Goal: Task Accomplishment & Management: Complete application form

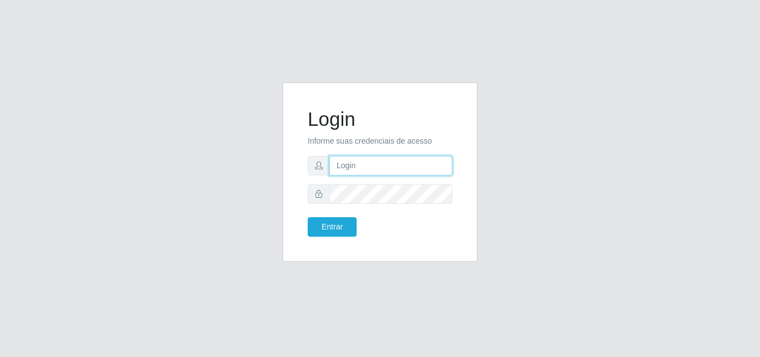
click at [341, 166] on input "text" at bounding box center [391, 165] width 123 height 19
type input "[EMAIL_ADDRESS][DOMAIN_NAME]"
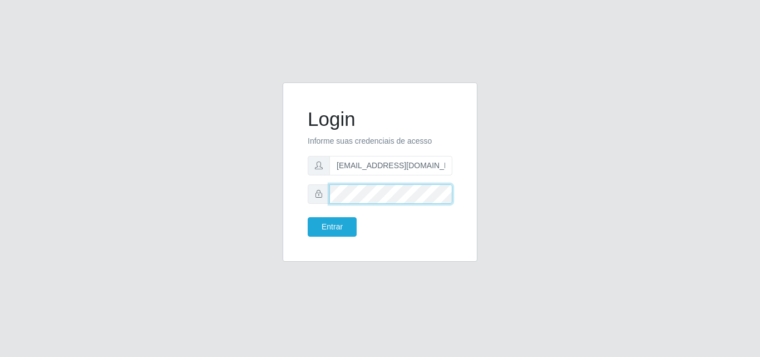
click at [308, 217] on button "Entrar" at bounding box center [332, 226] width 49 height 19
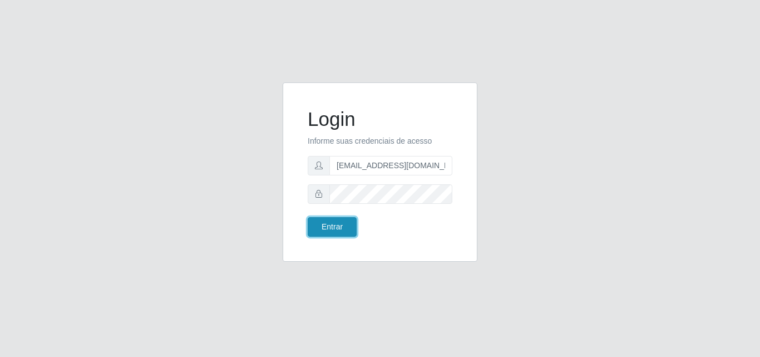
click at [335, 225] on button "Entrar" at bounding box center [332, 226] width 49 height 19
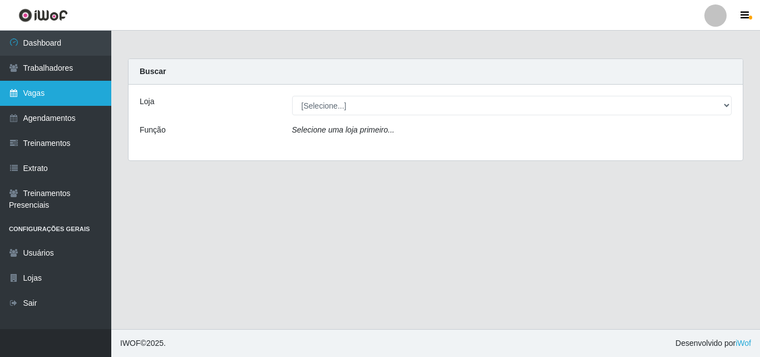
click at [26, 98] on link "Vagas" at bounding box center [55, 93] width 111 height 25
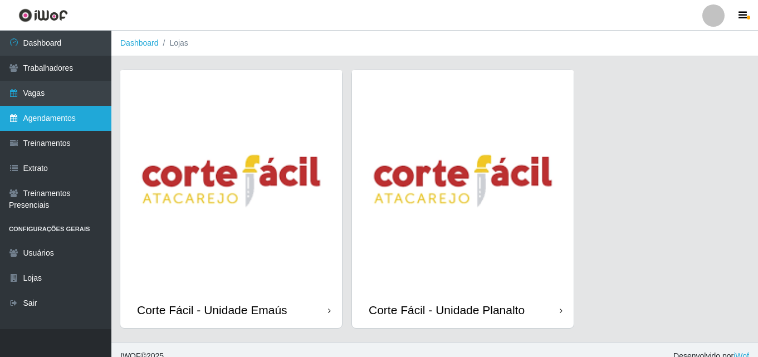
click at [49, 117] on link "Agendamentos" at bounding box center [55, 118] width 111 height 25
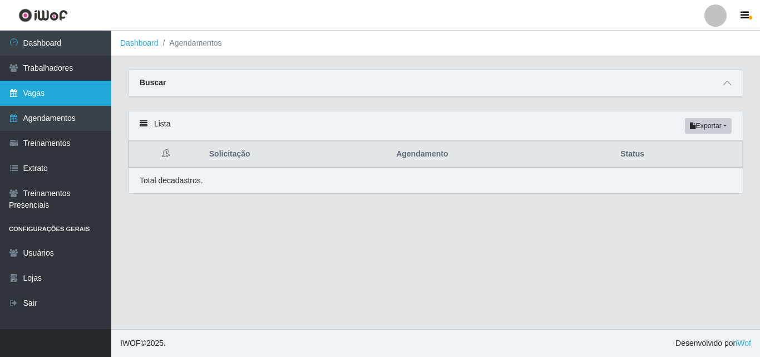
click at [49, 95] on link "Vagas" at bounding box center [55, 93] width 111 height 25
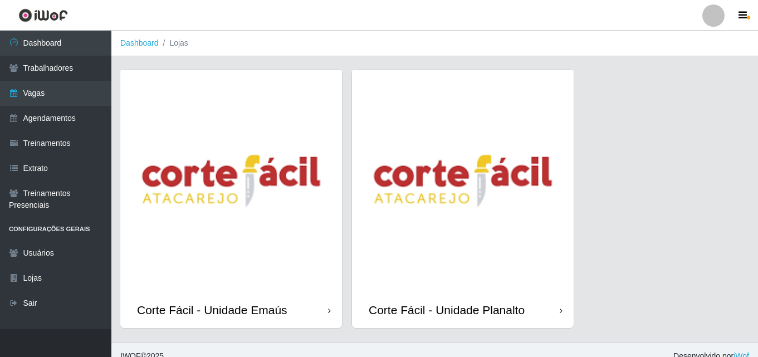
click at [222, 276] on img at bounding box center [231, 181] width 222 height 222
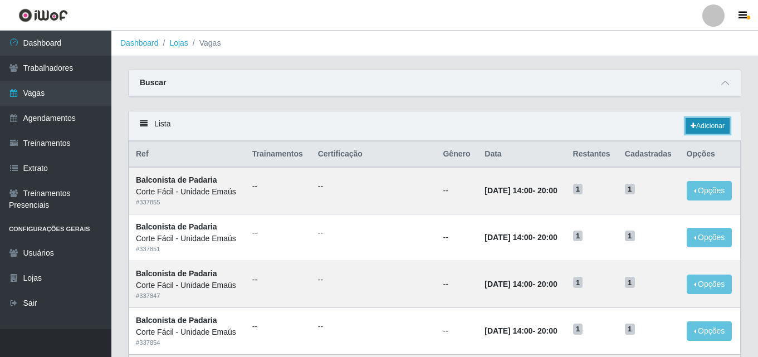
click at [708, 127] on link "Adicionar" at bounding box center [707, 126] width 44 height 16
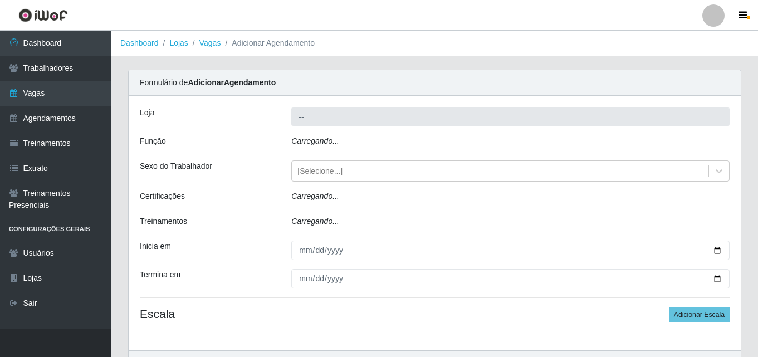
type input "Corte Fácil - Unidade Emaús"
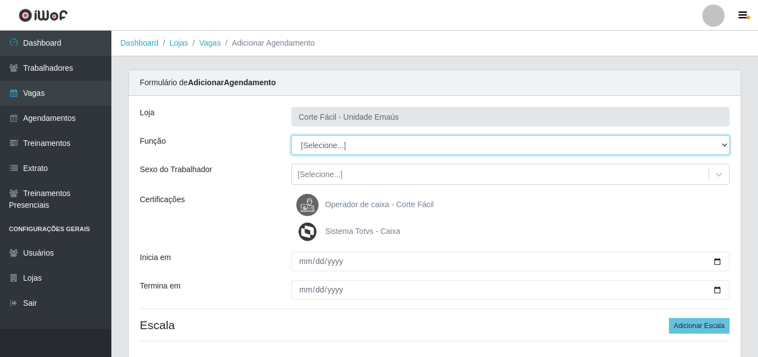
click at [342, 148] on select "[Selecione...] ASG ASG + ASG ++ Auxiliar de Cozinha Auxiliar de Cozinha + Auxil…" at bounding box center [510, 144] width 438 height 19
select select "123"
click at [291, 135] on select "[Selecione...] ASG ASG + ASG ++ Auxiliar de Cozinha Auxiliar de Cozinha + Auxil…" at bounding box center [510, 144] width 438 height 19
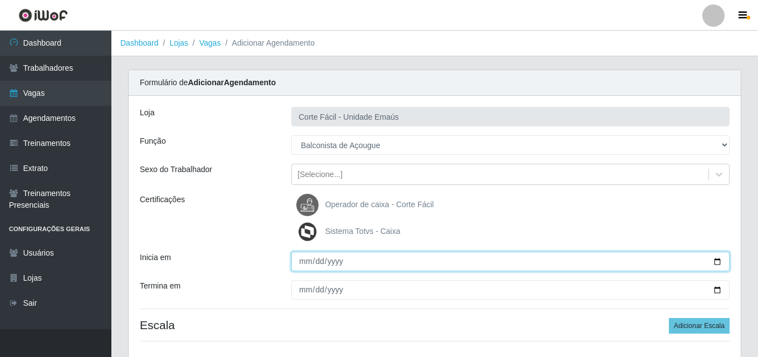
click at [303, 263] on input "Inicia em" at bounding box center [510, 261] width 438 height 19
click at [303, 264] on input "Inicia em" at bounding box center [510, 261] width 438 height 19
type input "[DATE]"
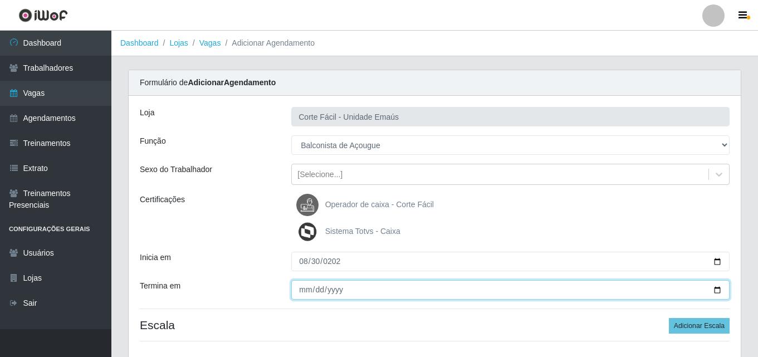
click at [304, 287] on input "Termina em" at bounding box center [510, 289] width 438 height 19
type input "[DATE]"
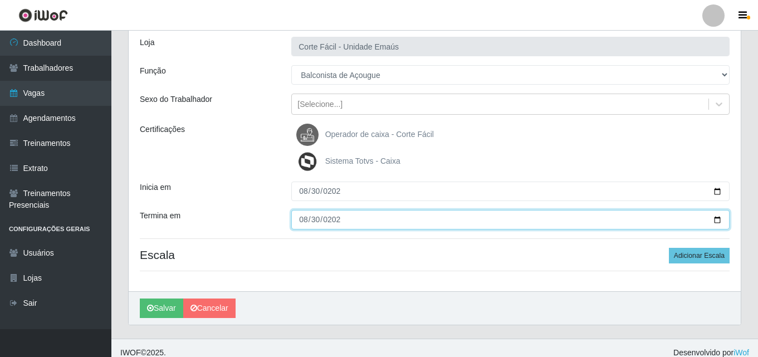
scroll to position [80, 0]
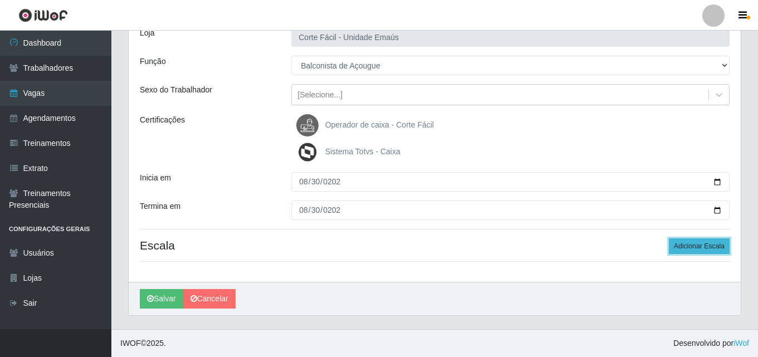
click at [685, 247] on button "Adicionar Escala" at bounding box center [699, 246] width 61 height 16
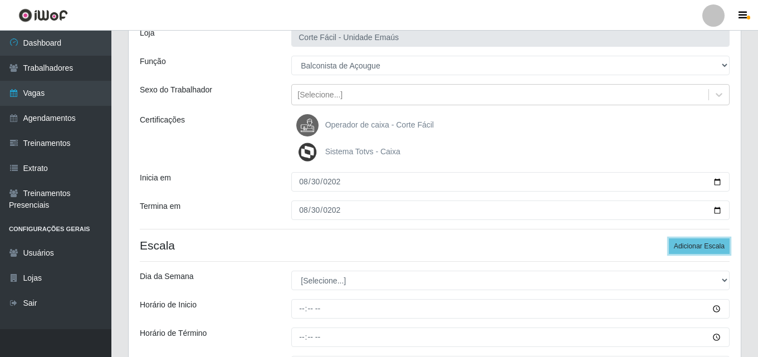
scroll to position [135, 0]
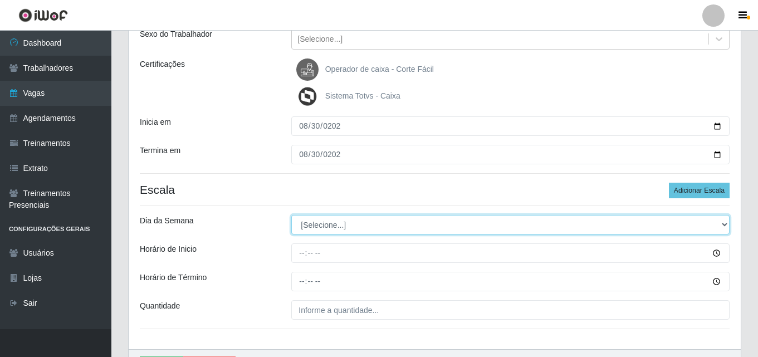
click at [331, 227] on select "[Selecione...] Segunda Terça Quarta Quinta Sexta Sábado Domingo" at bounding box center [510, 224] width 438 height 19
select select "6"
click at [291, 215] on select "[Selecione...] Segunda Terça Quarta Quinta Sexta Sábado Domingo" at bounding box center [510, 224] width 438 height 19
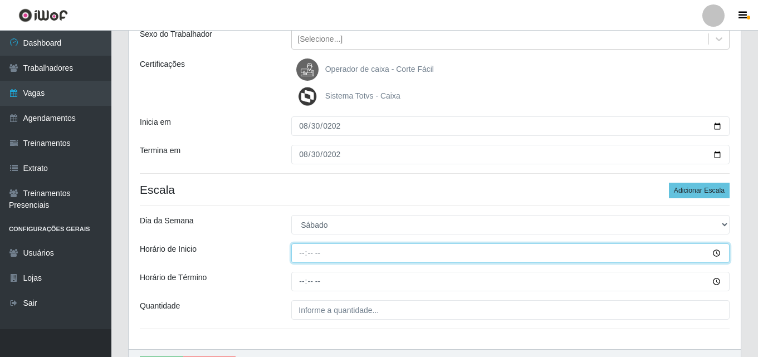
click at [300, 251] on input "Horário de Inicio" at bounding box center [510, 252] width 438 height 19
type input "14:00"
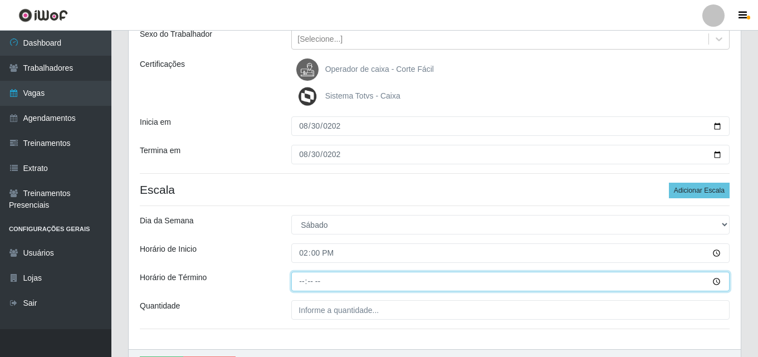
click at [301, 281] on input "Horário de Término" at bounding box center [510, 281] width 438 height 19
type input "20:00"
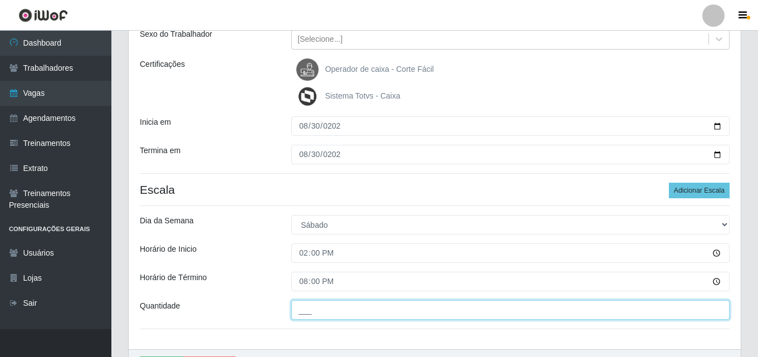
click at [326, 307] on input "___" at bounding box center [510, 309] width 438 height 19
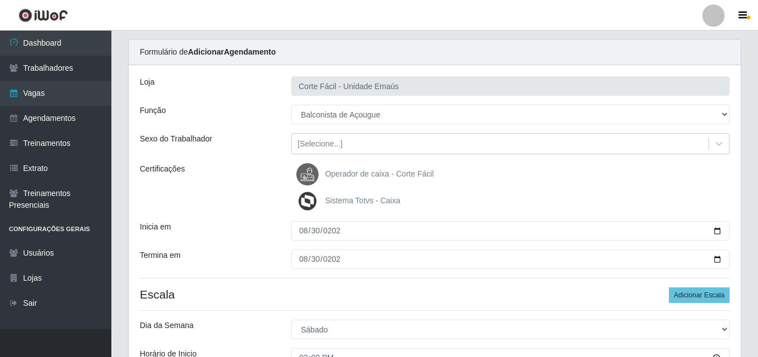
scroll to position [56, 0]
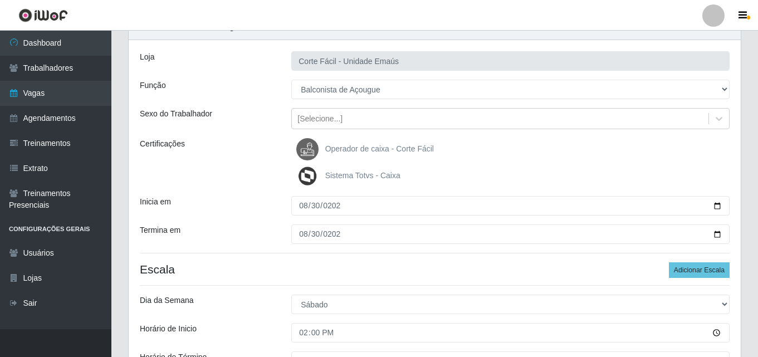
type input "001"
click at [291, 260] on div "Loja Corte Fácil - Unidade Emaús Função [Selecione...] ASG ASG + ASG ++ Auxilia…" at bounding box center [435, 234] width 612 height 389
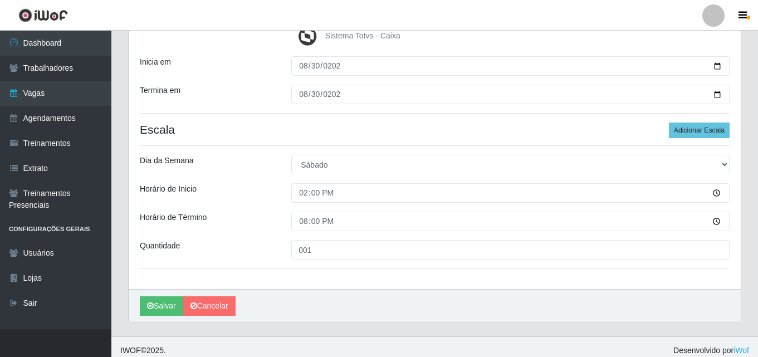
scroll to position [203, 0]
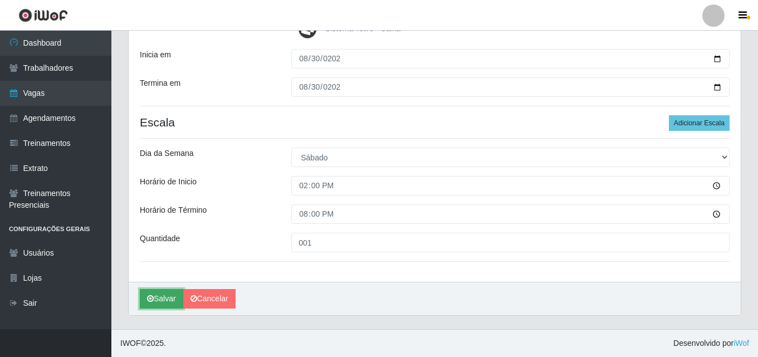
click at [154, 296] on button "Salvar" at bounding box center [161, 298] width 43 height 19
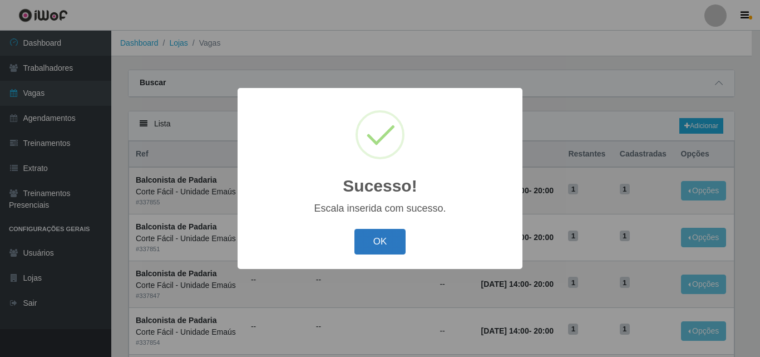
click at [389, 237] on button "OK" at bounding box center [381, 242] width 52 height 26
